Goal: Use online tool/utility: Utilize a website feature to perform a specific function

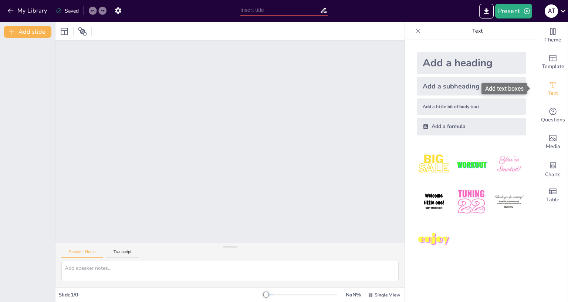
click at [549, 89] on span "Text" at bounding box center [553, 93] width 10 height 8
click at [125, 249] on button "Transcript" at bounding box center [122, 253] width 33 height 8
click at [87, 249] on button "Speaker Notes" at bounding box center [82, 253] width 42 height 8
click at [458, 209] on img at bounding box center [471, 201] width 34 height 34
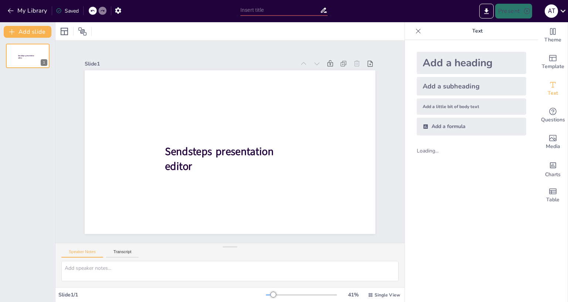
scroll to position [20, 0]
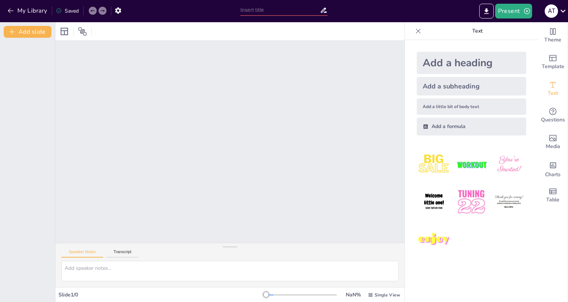
click at [458, 209] on img at bounding box center [471, 201] width 34 height 34
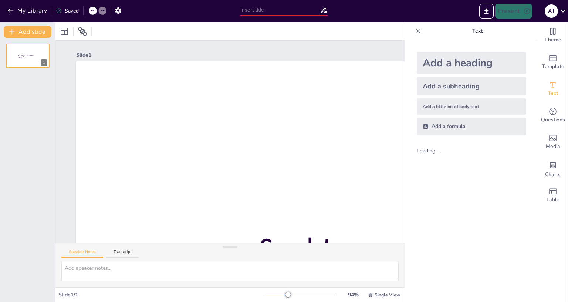
scroll to position [0, 0]
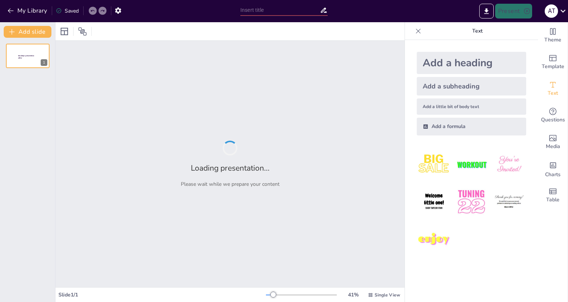
click at [458, 209] on img at bounding box center [471, 201] width 34 height 34
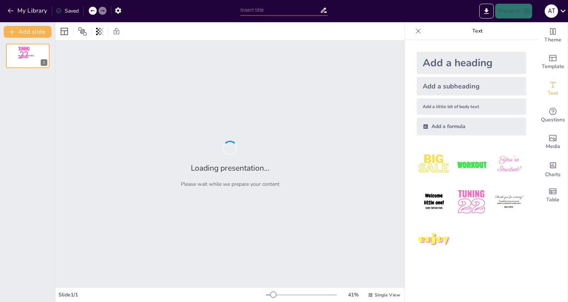
click at [458, 209] on img at bounding box center [471, 201] width 34 height 34
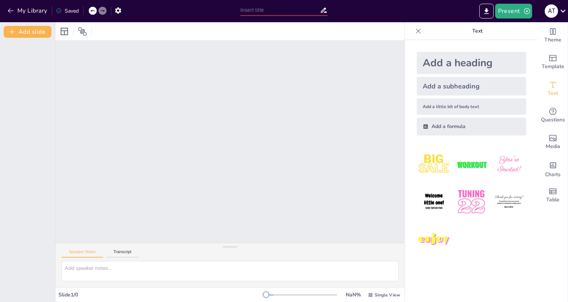
click at [434, 160] on img at bounding box center [434, 164] width 34 height 34
drag, startPoint x: 259, startPoint y: 262, endPoint x: 227, endPoint y: 258, distance: 32.5
click at [227, 289] on div "Slide 1 / 0 NaN % Single View" at bounding box center [229, 295] width 349 height 12
